Goal: Browse casually: Explore the website without a specific task or goal

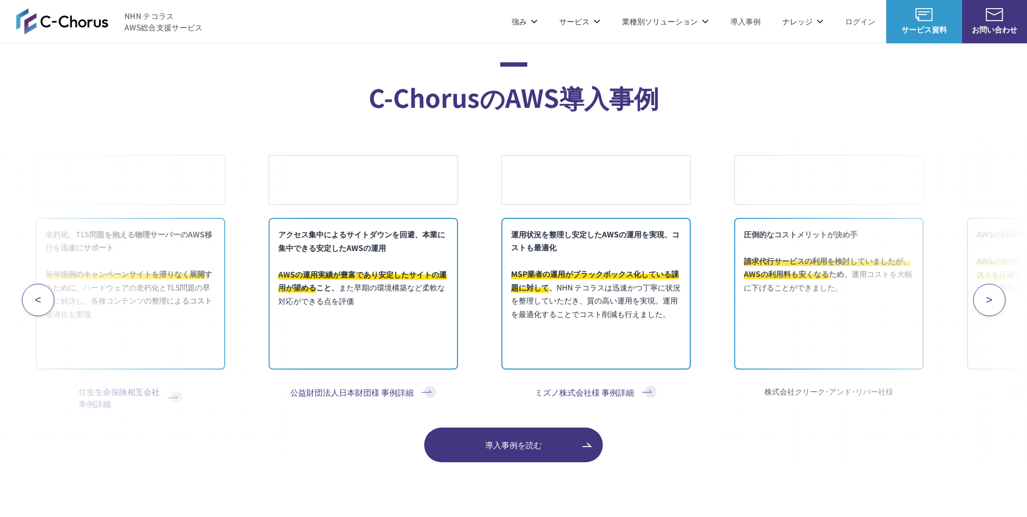
scroll to position [4385, 0]
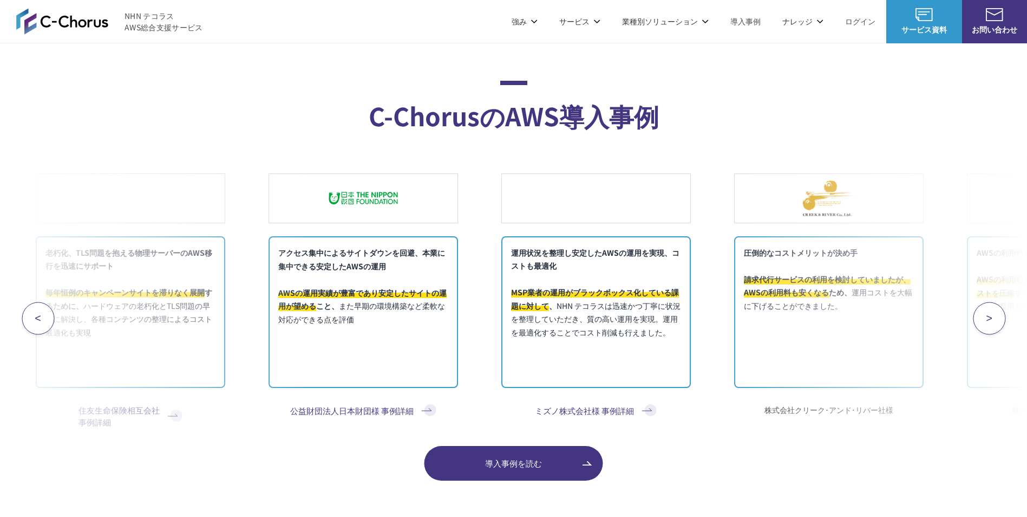
click at [998, 318] on button ">" at bounding box center [989, 318] width 32 height 32
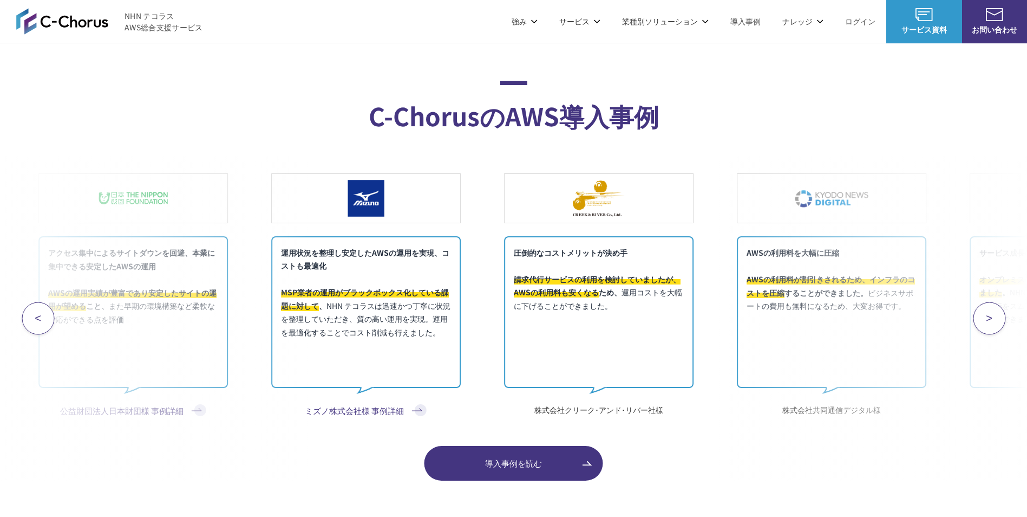
click at [991, 319] on span ">" at bounding box center [989, 318] width 6 height 12
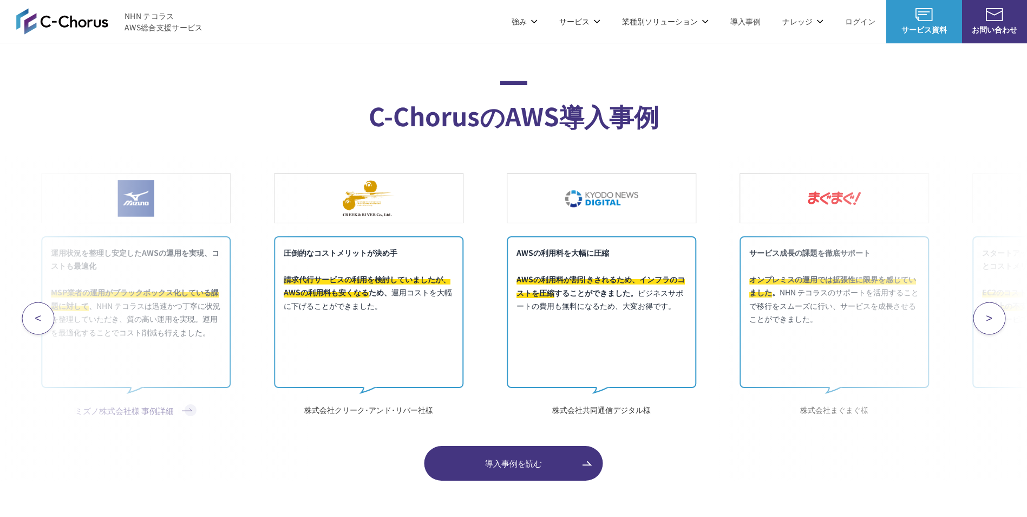
click at [991, 319] on span ">" at bounding box center [989, 318] width 6 height 12
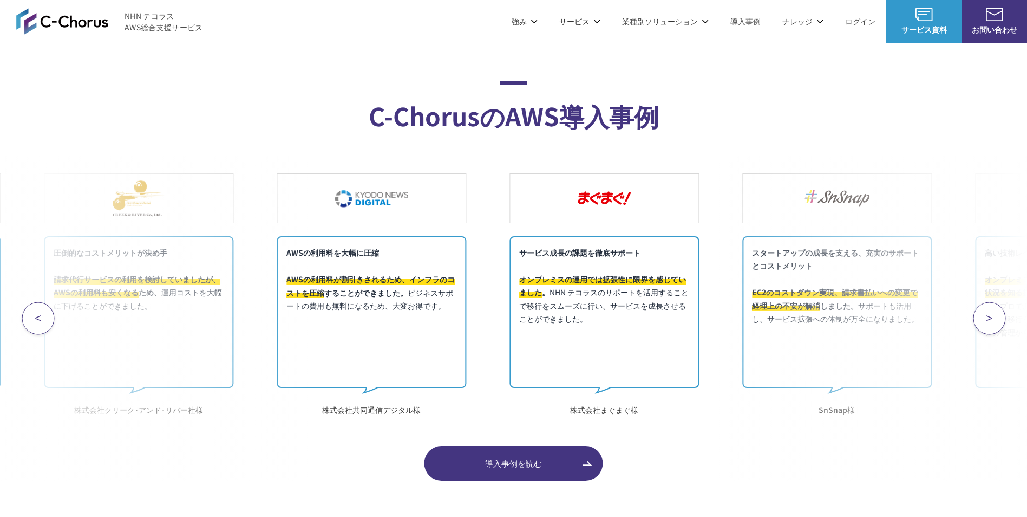
click at [991, 319] on span ">" at bounding box center [989, 318] width 6 height 12
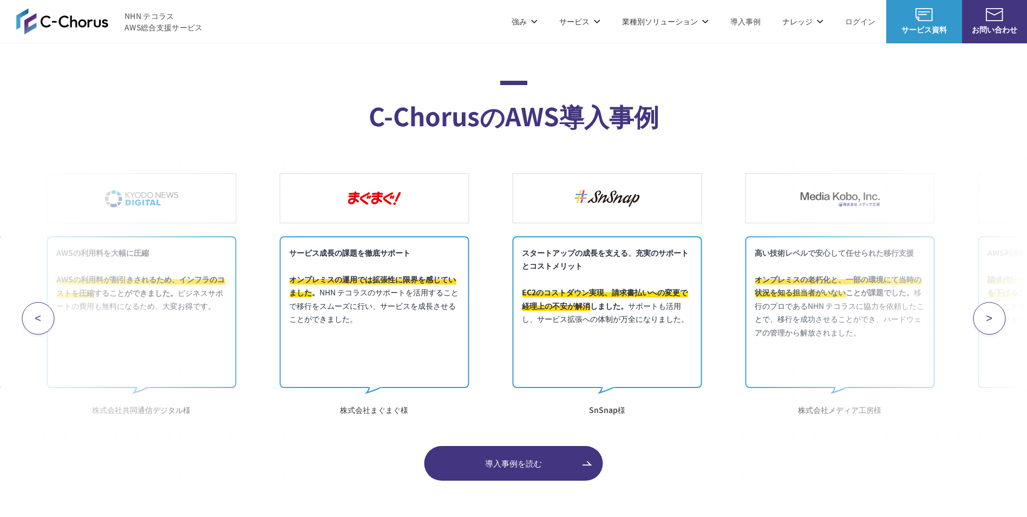
click at [991, 319] on span ">" at bounding box center [989, 318] width 6 height 12
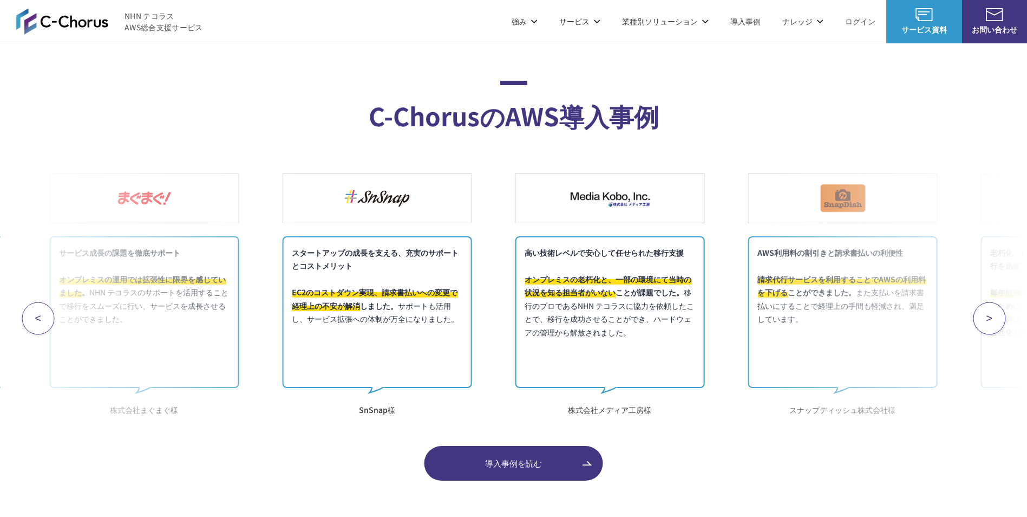
click at [991, 319] on span ">" at bounding box center [989, 318] width 6 height 12
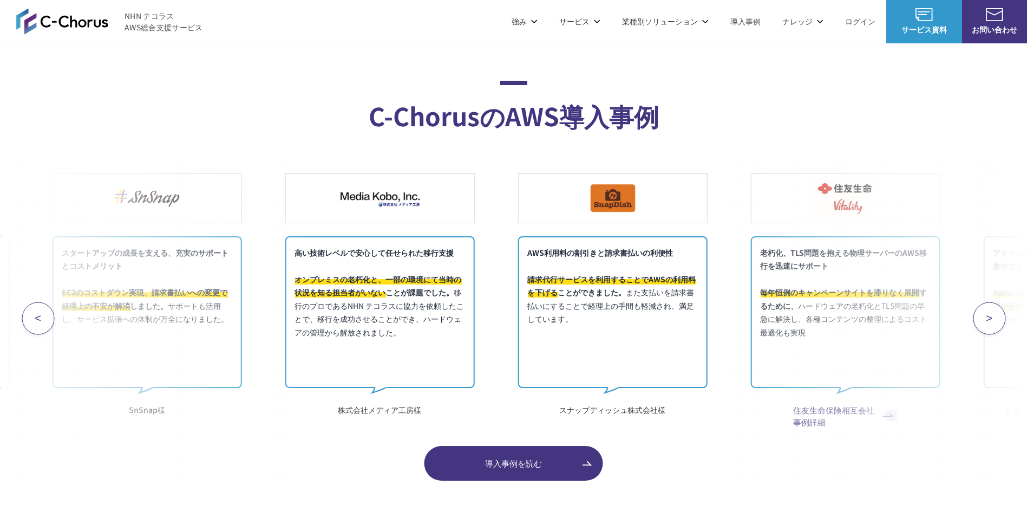
click at [991, 319] on span ">" at bounding box center [989, 318] width 6 height 12
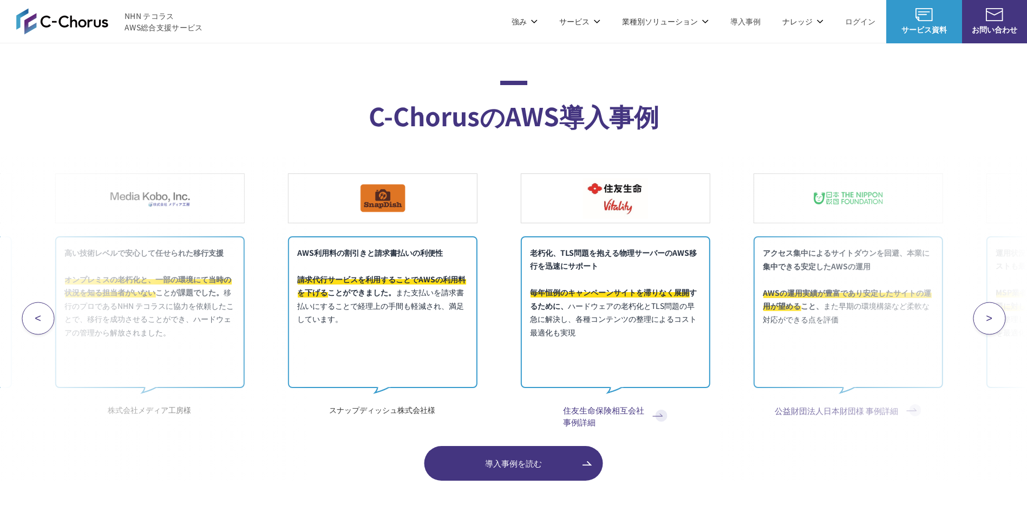
click at [991, 319] on span ">" at bounding box center [989, 318] width 6 height 12
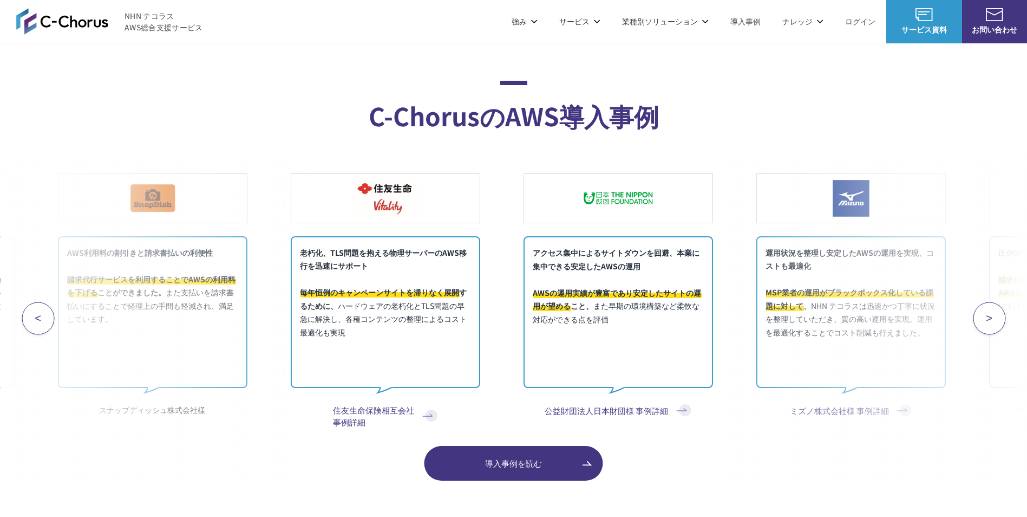
click at [991, 319] on span ">" at bounding box center [989, 318] width 6 height 12
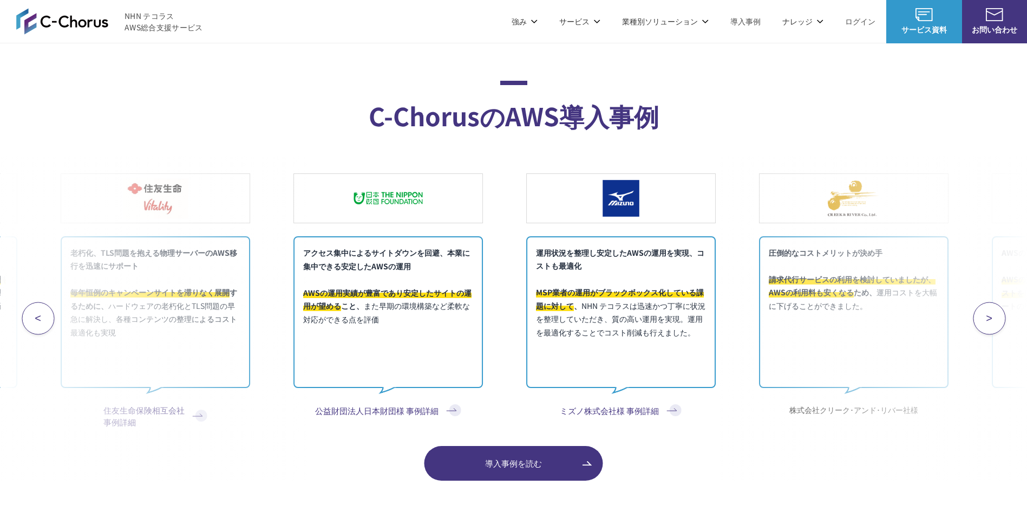
click at [991, 319] on span ">" at bounding box center [989, 318] width 6 height 12
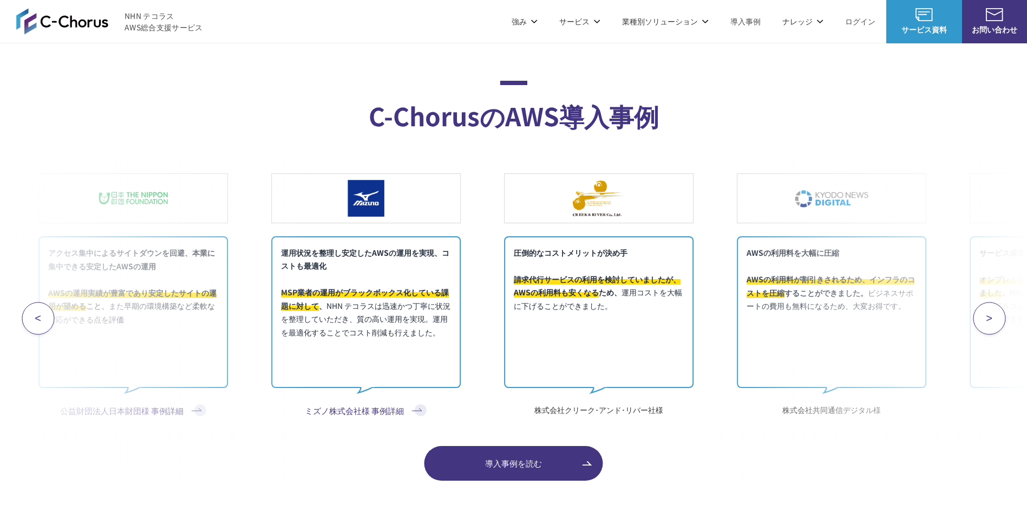
click at [991, 319] on span ">" at bounding box center [989, 318] width 6 height 12
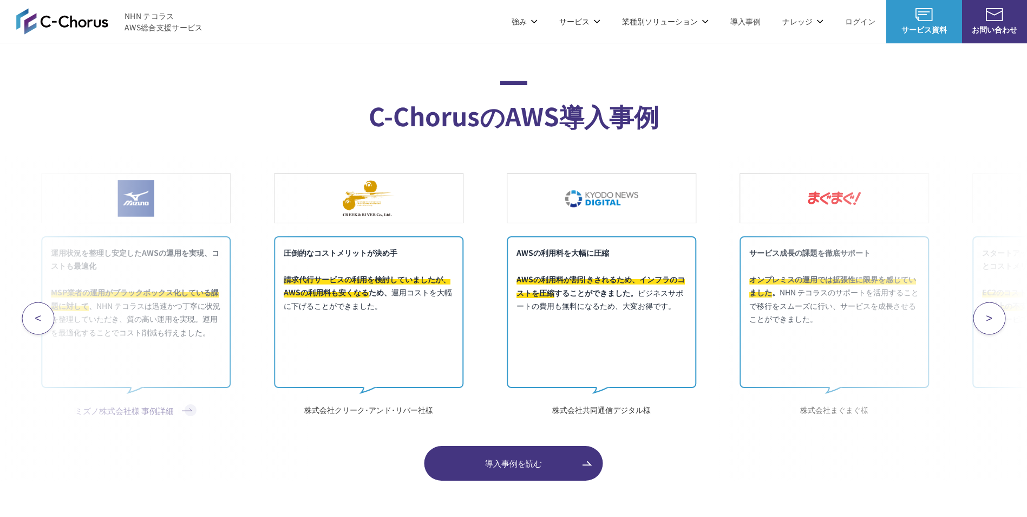
click at [991, 319] on span ">" at bounding box center [989, 318] width 6 height 12
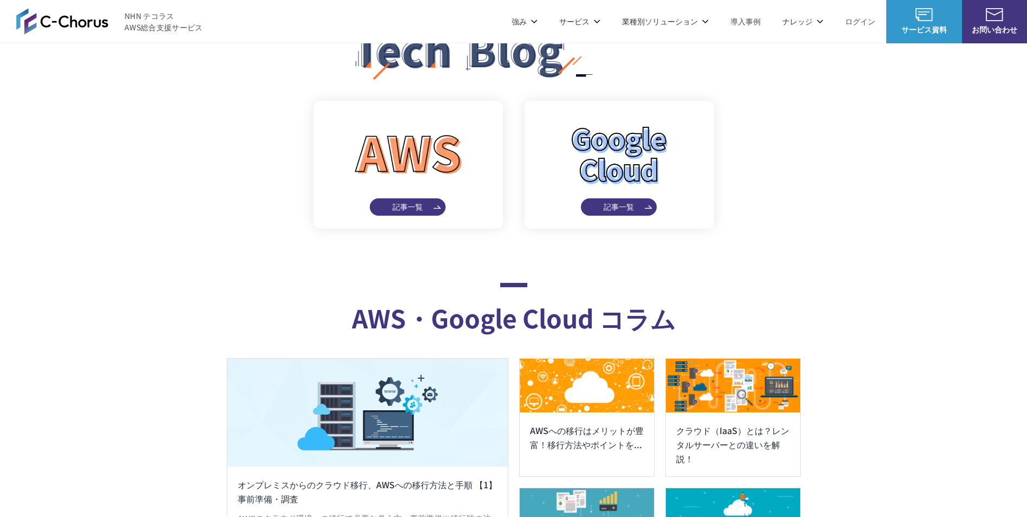
scroll to position [5685, 0]
